Goal: Task Accomplishment & Management: Complete application form

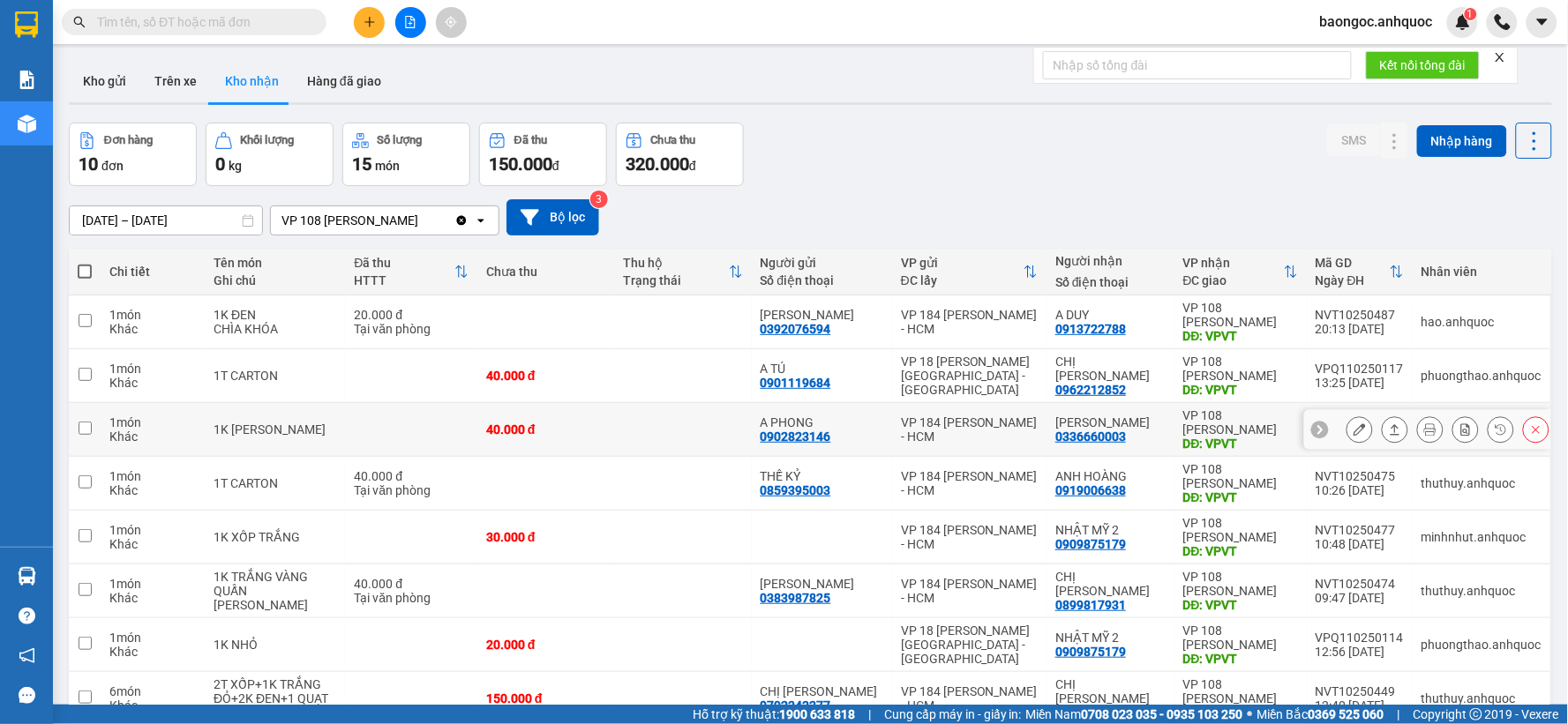
click at [1353, 431] on icon at bounding box center [1359, 429] width 12 height 12
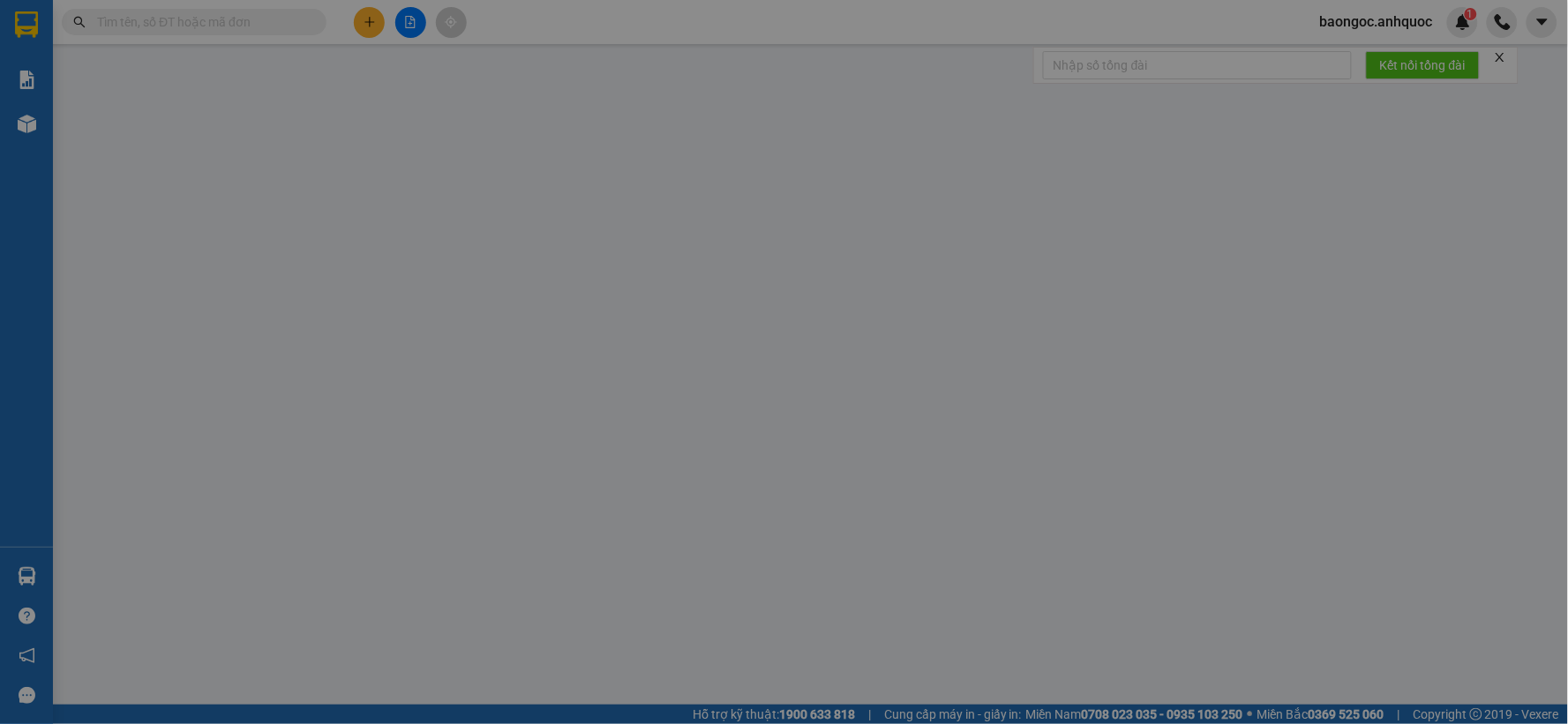
type input "0902823146"
type input "A PHONG"
type input "0336660003"
type input "[PERSON_NAME]"
type input "VPVT"
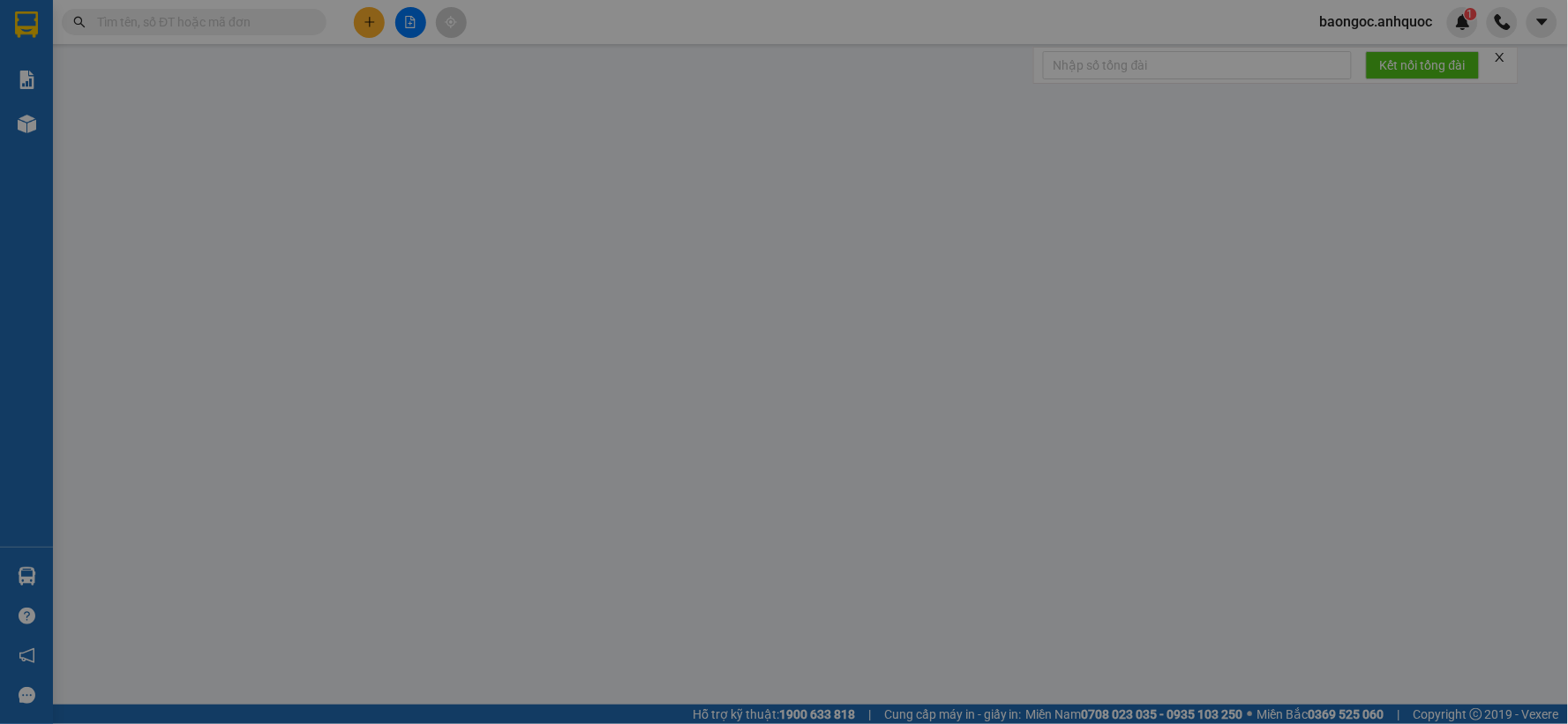
type input "40.000"
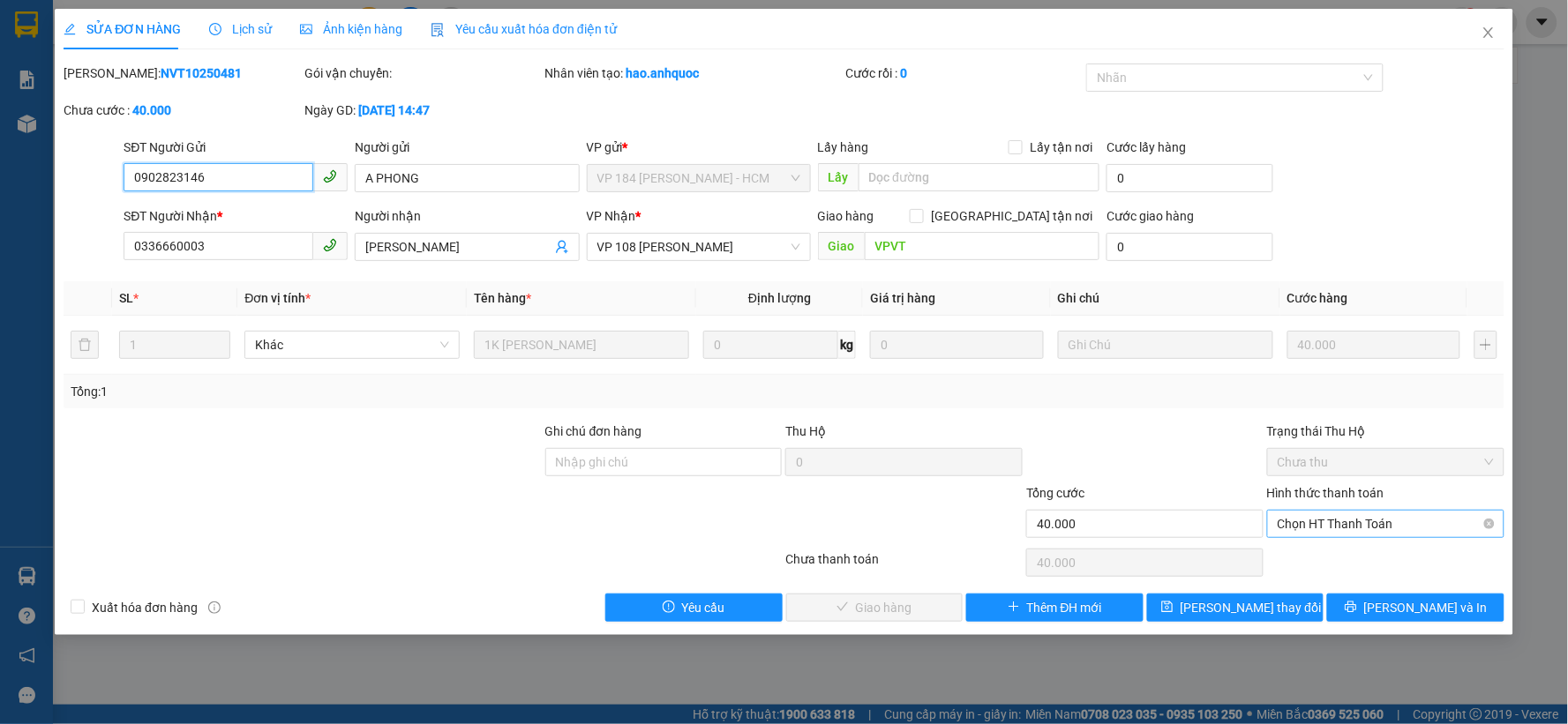
click at [1287, 522] on span "Chọn HT Thanh Toán" at bounding box center [1385, 523] width 216 height 26
click at [1316, 565] on div "Tại văn phòng" at bounding box center [1386, 558] width 216 height 19
type input "0"
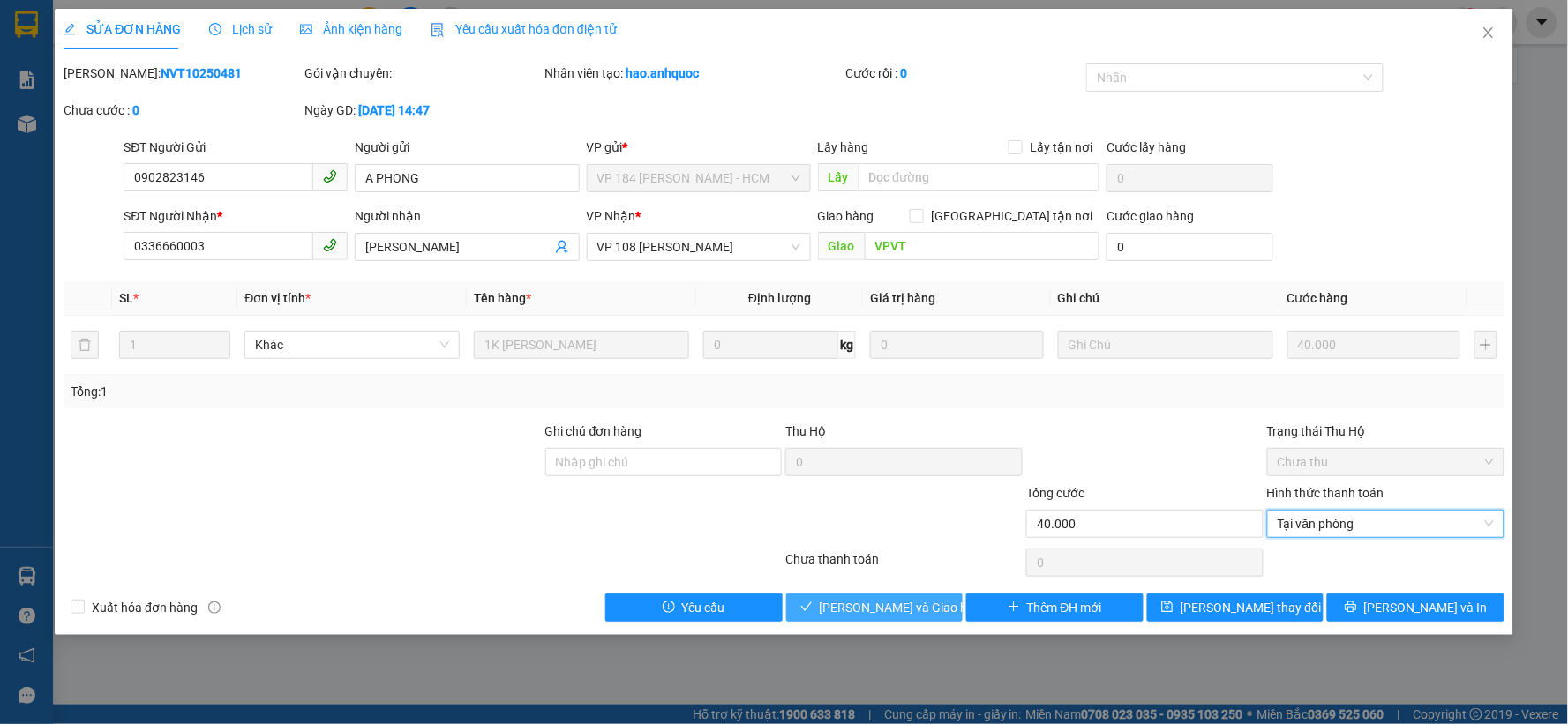
click at [882, 609] on span "Lưu và Giao hàng" at bounding box center [904, 608] width 169 height 19
